Goal: Find contact information: Obtain details needed to contact an individual or organization

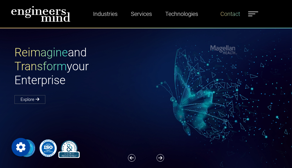
click at [231, 16] on link "Contact" at bounding box center [230, 13] width 24 height 13
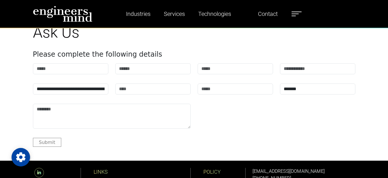
scroll to position [491, 0]
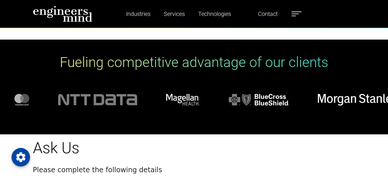
click at [294, 12] on label at bounding box center [297, 14] width 10 height 8
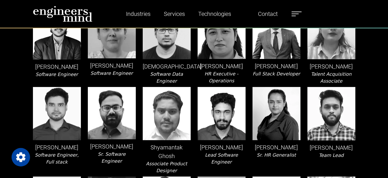
scroll to position [982, 0]
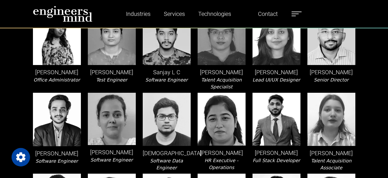
drag, startPoint x: 35, startPoint y: 71, endPoint x: 83, endPoint y: 66, distance: 48.5
click at [83, 66] on div "[PERSON_NAME] Office Administrator" at bounding box center [56, 51] width 55 height 79
copy p "[PERSON_NAME]"
